Goal: Information Seeking & Learning: Learn about a topic

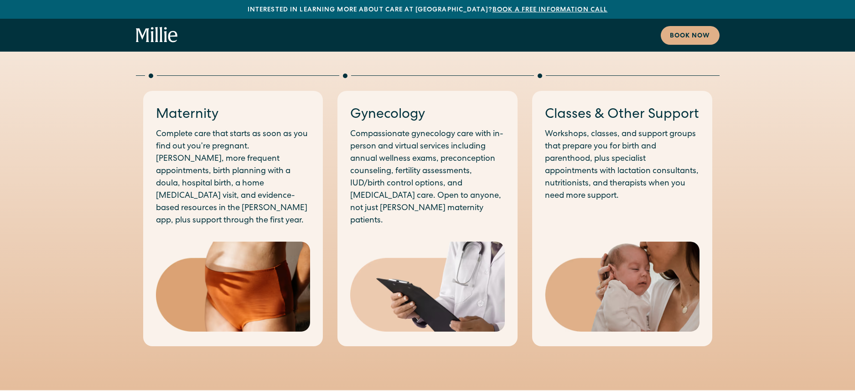
scroll to position [1003, 0]
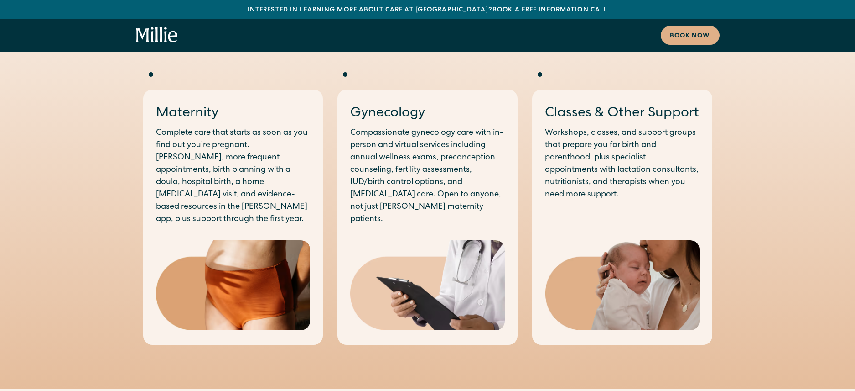
click at [403, 104] on h3 "Gynecology" at bounding box center [427, 113] width 155 height 19
click at [403, 135] on p "Compassionate gynecology care with in-person and virtual services including ann…" at bounding box center [427, 176] width 155 height 99
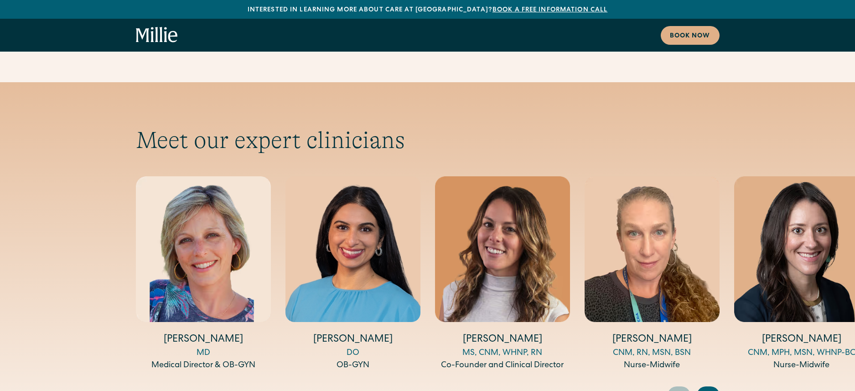
scroll to position [2988, 0]
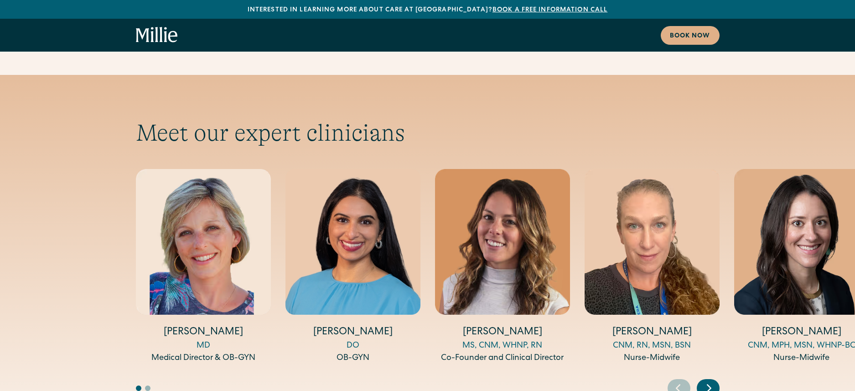
click at [714, 380] on icon "Next slide" at bounding box center [710, 387] width 14 height 14
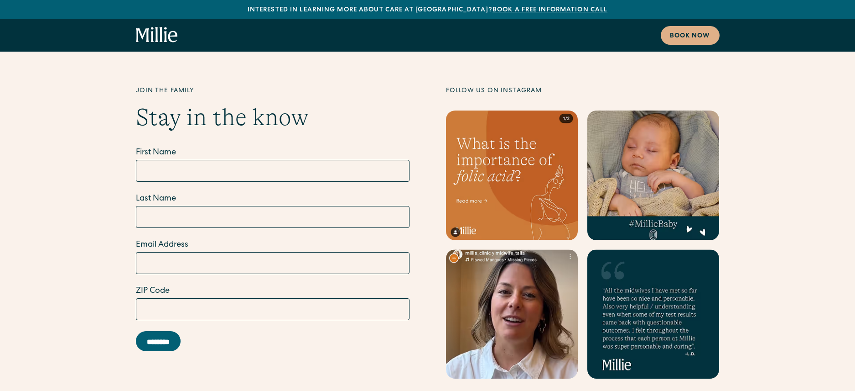
scroll to position [5319, 0]
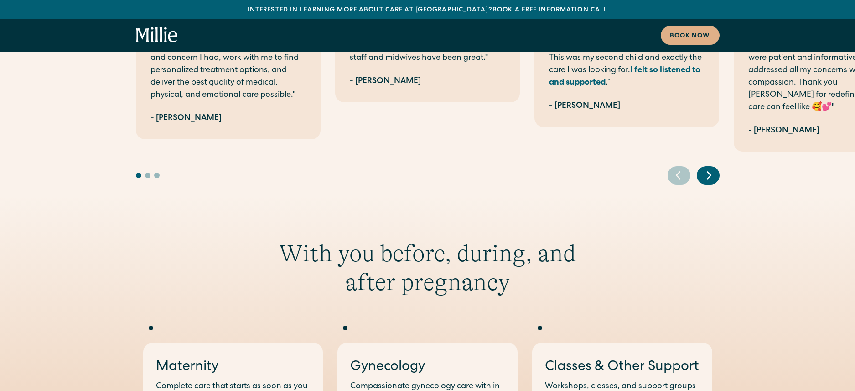
scroll to position [868, 0]
